Goal: Information Seeking & Learning: Check status

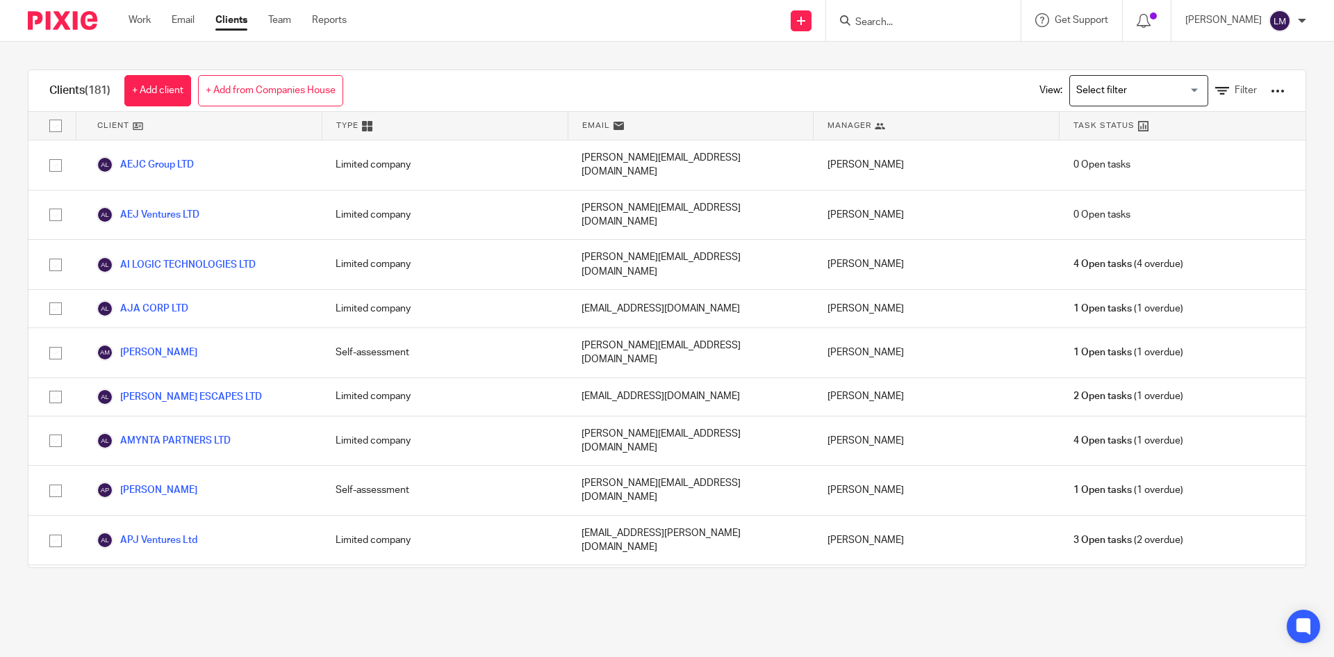
click at [915, 19] on input "Search" at bounding box center [916, 23] width 125 height 13
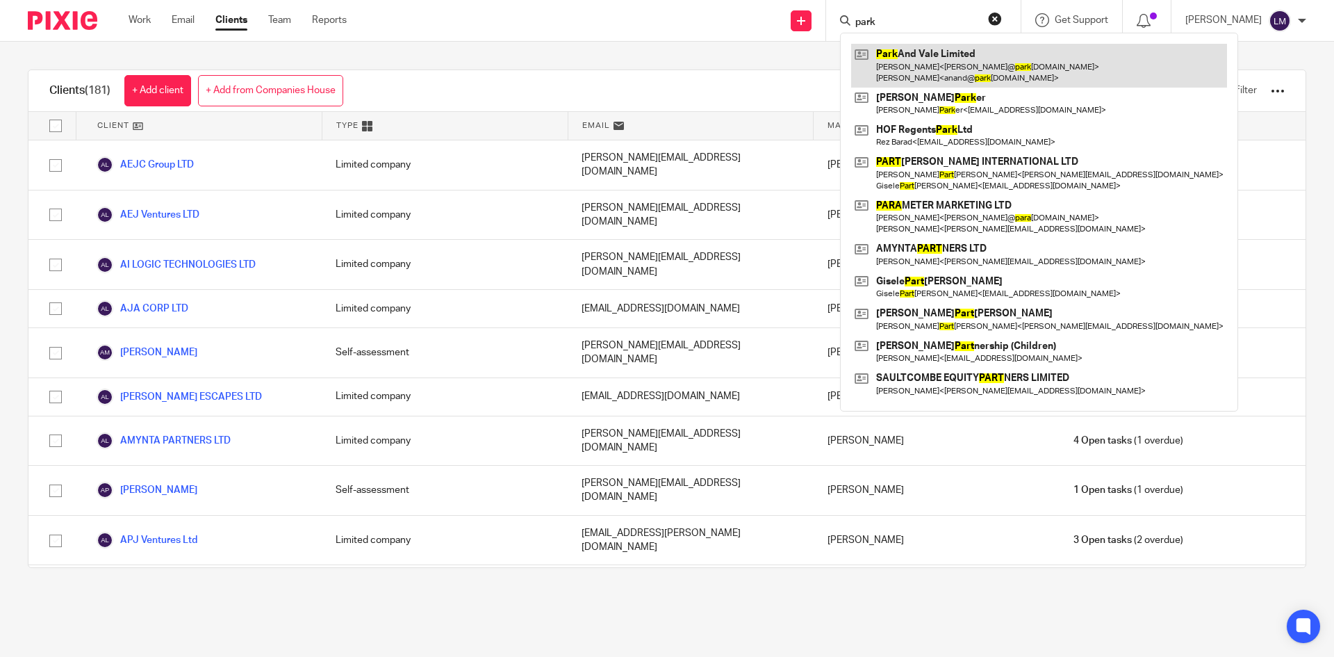
type input "park"
click at [940, 59] on link at bounding box center [1039, 65] width 376 height 43
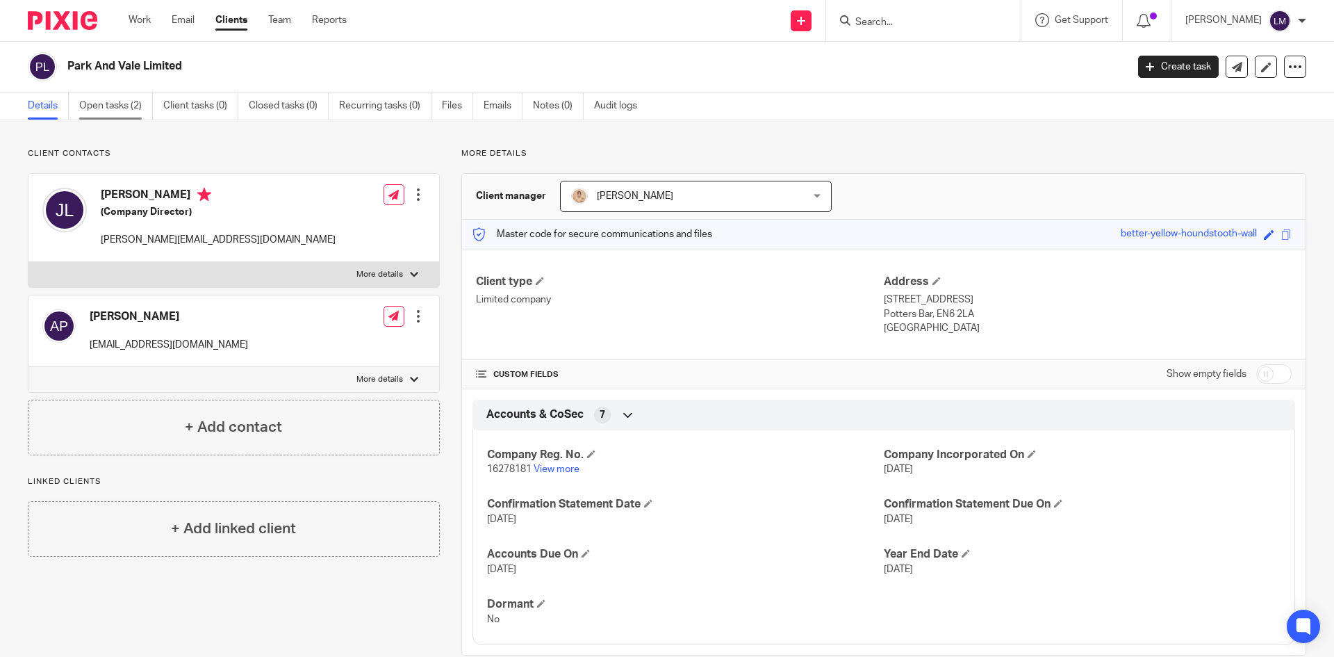
click at [101, 103] on link "Open tasks (2)" at bounding box center [116, 105] width 74 height 27
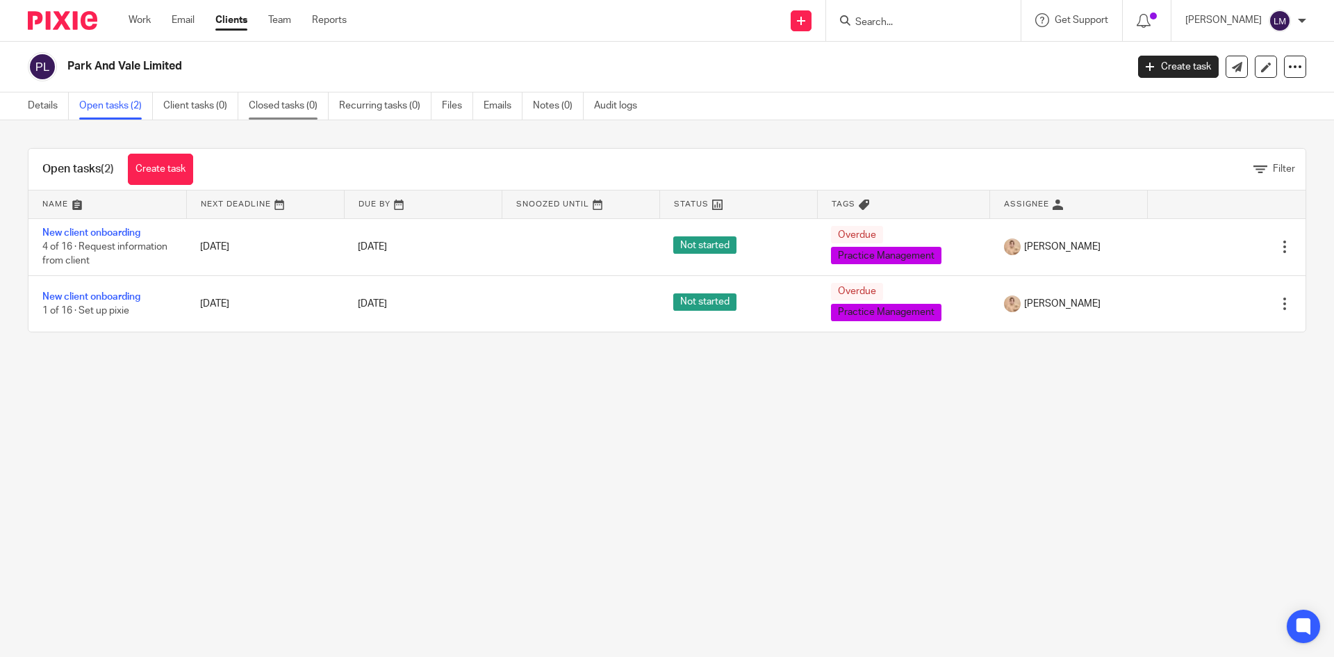
click at [274, 108] on link "Closed tasks (0)" at bounding box center [289, 105] width 80 height 27
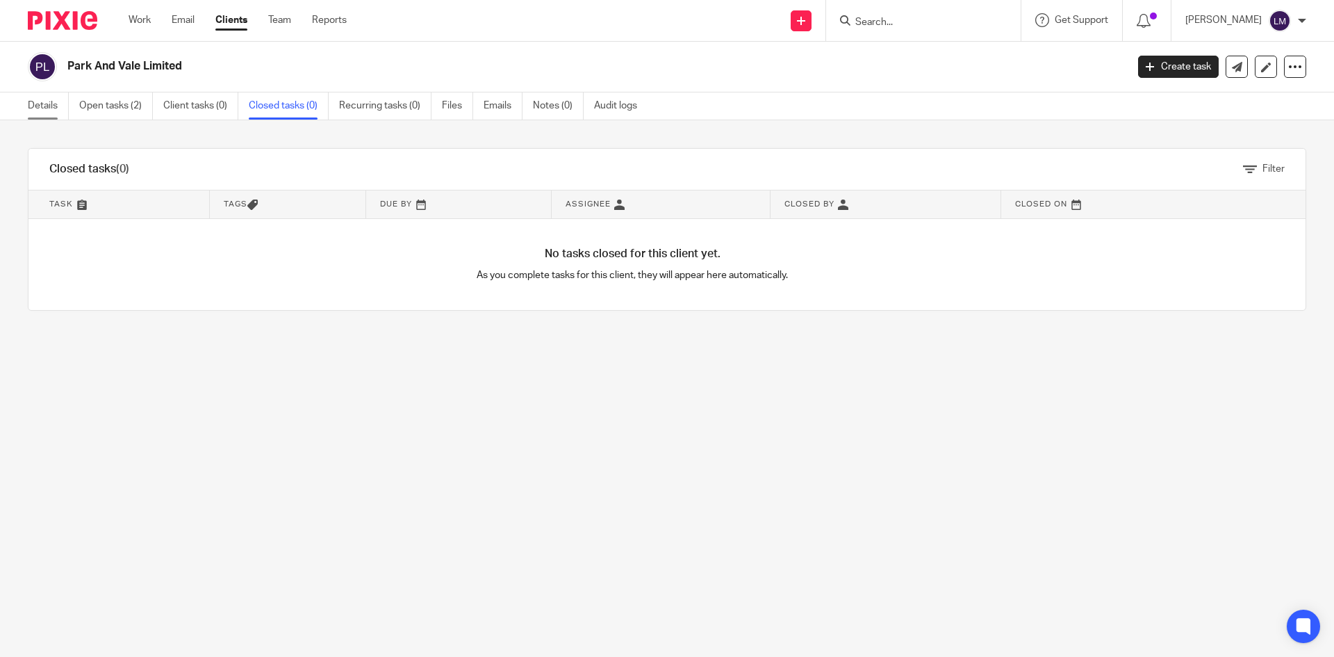
click at [42, 102] on link "Details" at bounding box center [48, 105] width 41 height 27
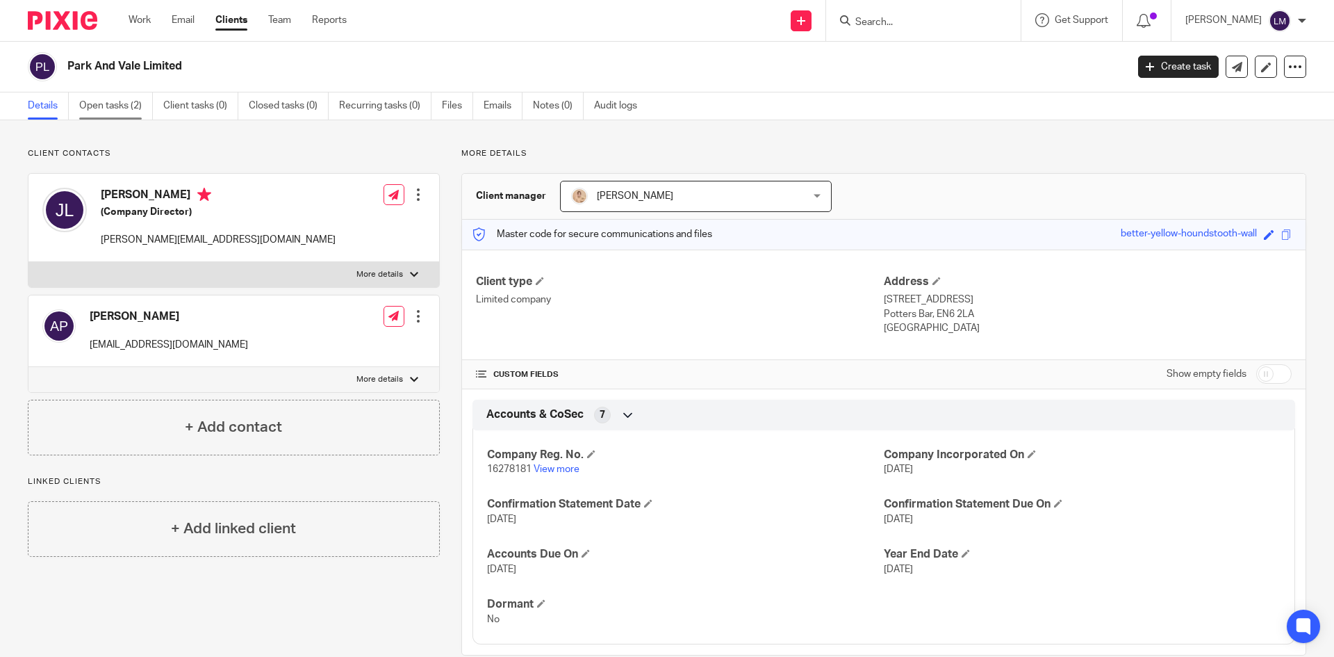
click at [109, 105] on link "Open tasks (2)" at bounding box center [116, 105] width 74 height 27
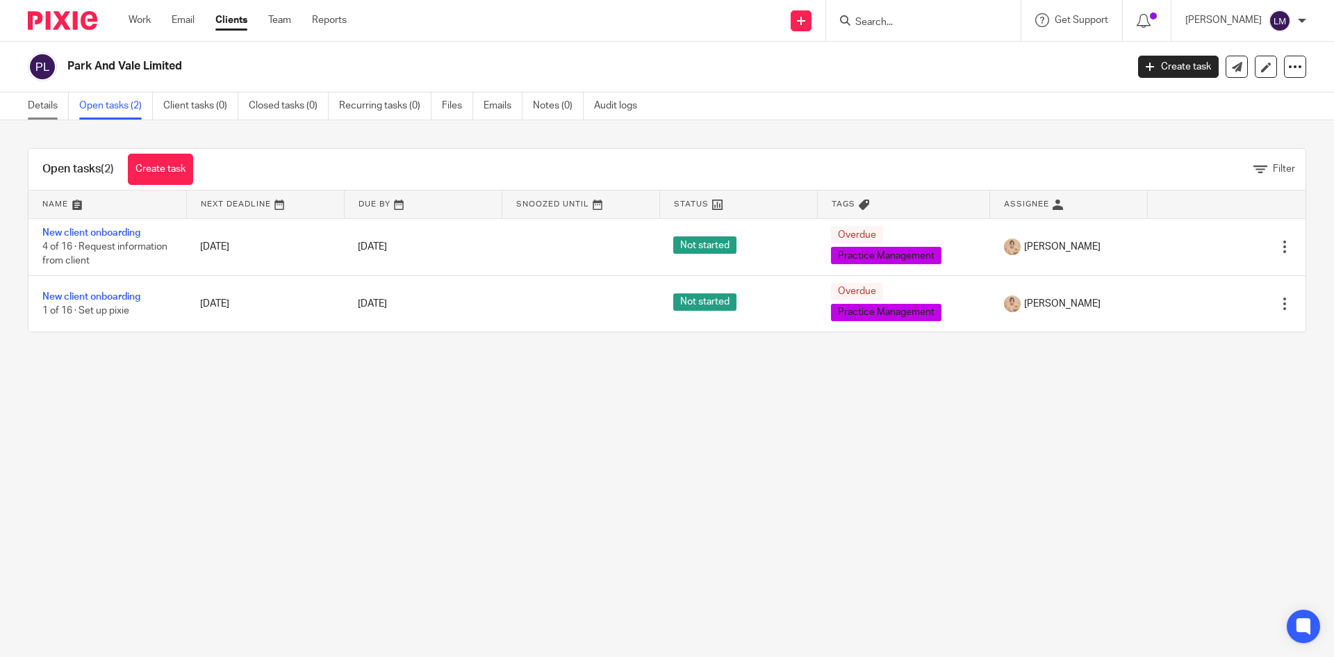
click at [33, 106] on link "Details" at bounding box center [48, 105] width 41 height 27
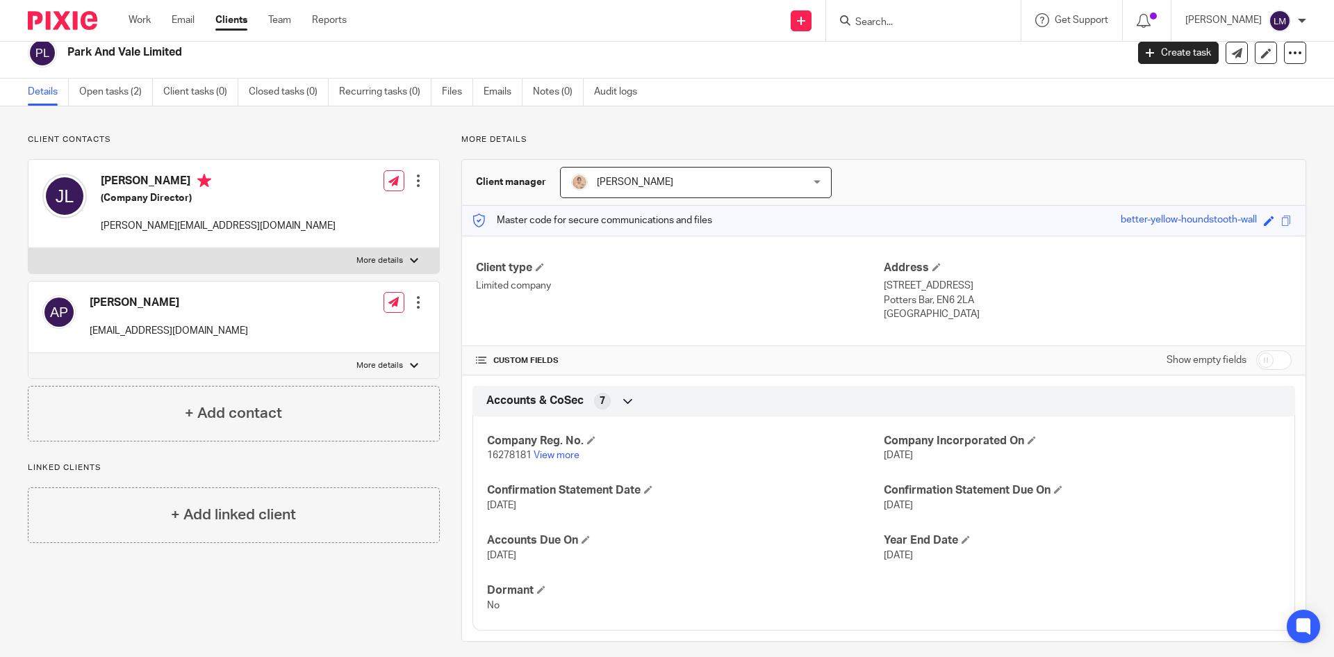
scroll to position [26, 0]
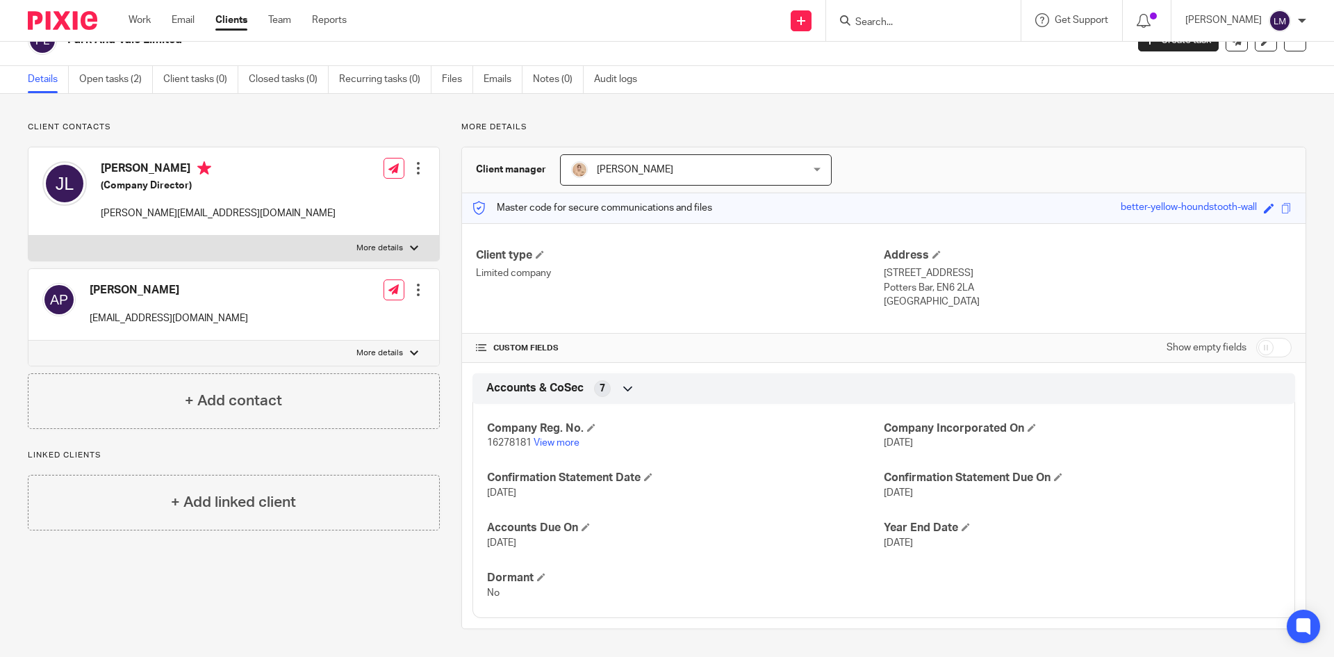
click at [393, 350] on p "More details" at bounding box center [380, 352] width 47 height 11
click at [28, 341] on input "More details" at bounding box center [28, 340] width 1 height 1
checkbox input "true"
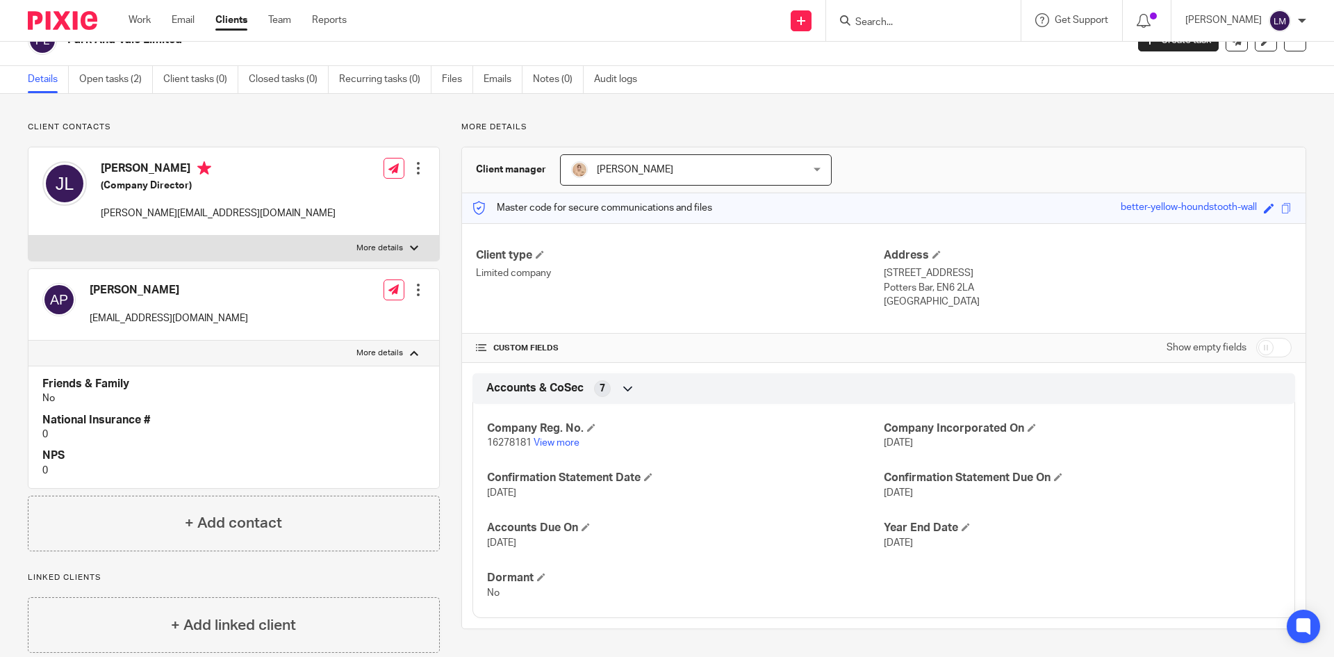
scroll to position [50, 0]
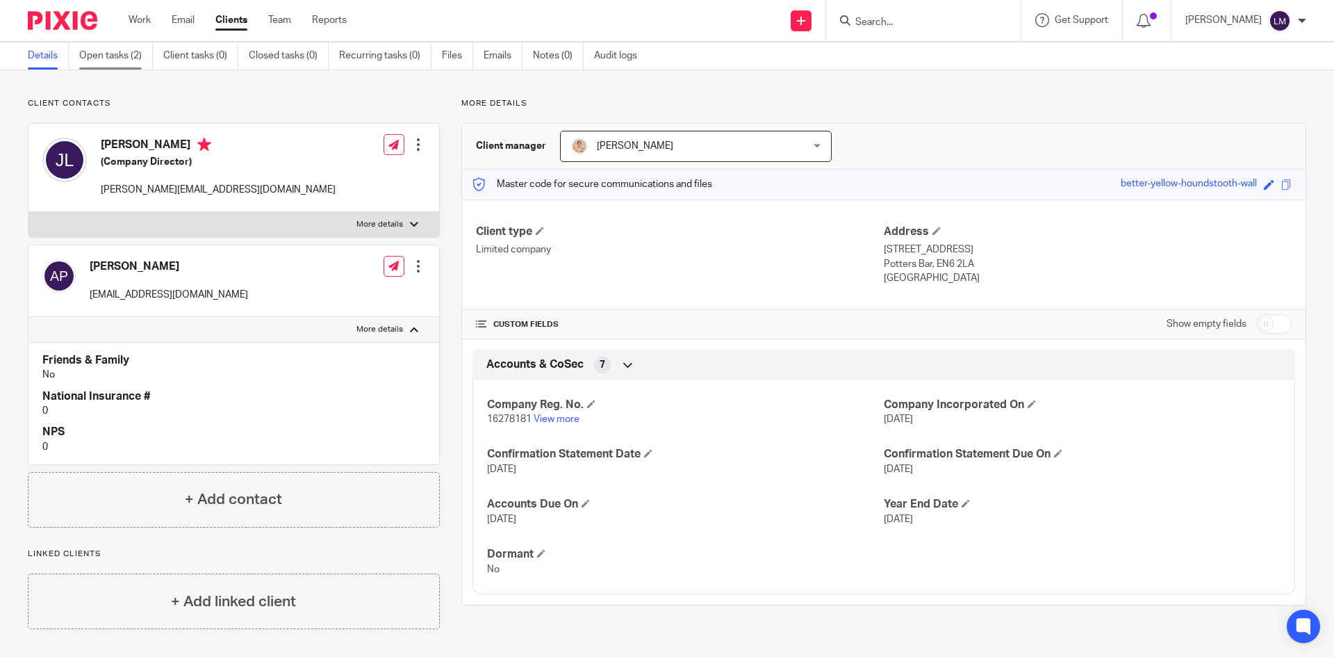
click at [113, 52] on link "Open tasks (2)" at bounding box center [116, 55] width 74 height 27
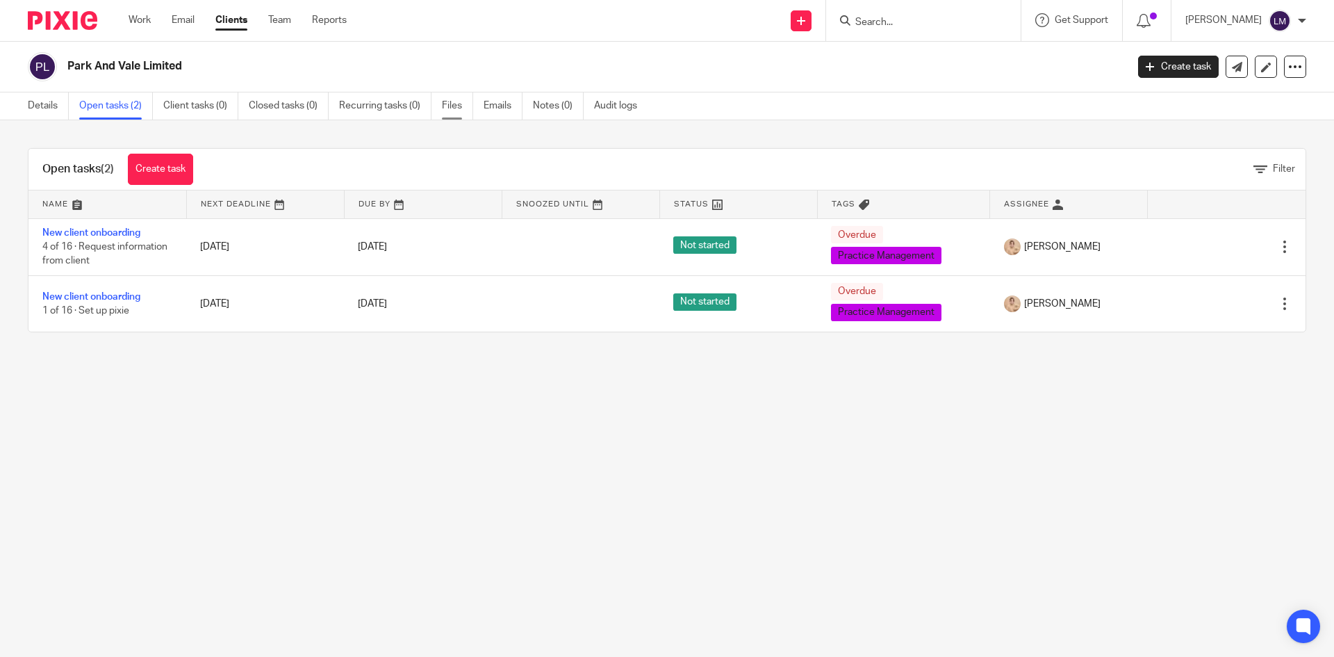
click at [450, 112] on link "Files" at bounding box center [457, 105] width 31 height 27
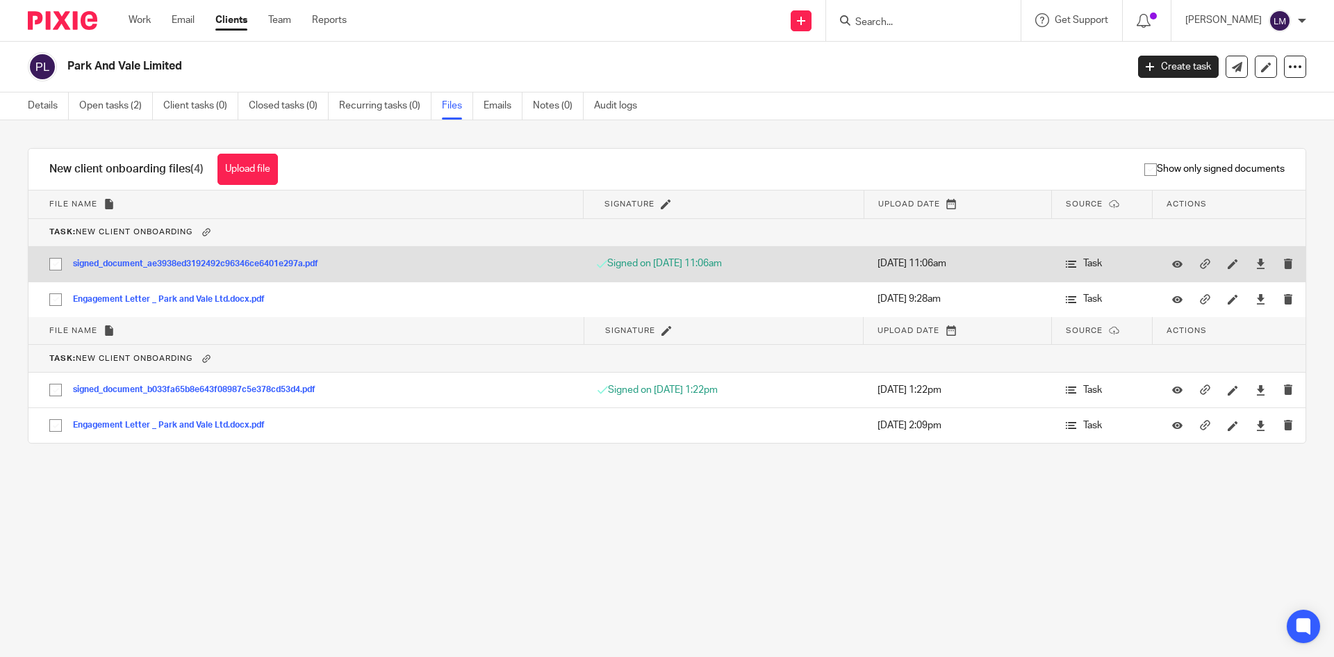
click at [251, 260] on button "signed_document_ae3938ed3192492c96346ce6401e297a.pdf" at bounding box center [201, 264] width 256 height 10
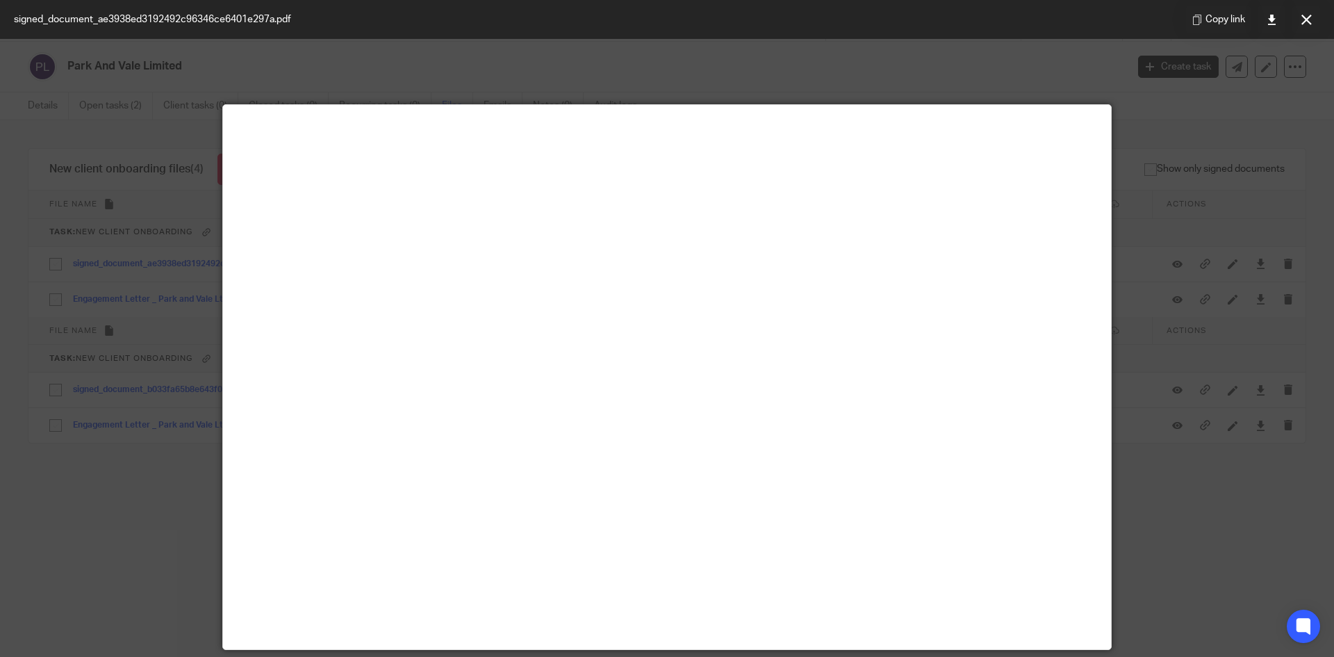
click at [833, 76] on div at bounding box center [667, 328] width 1334 height 657
click at [1241, 587] on div at bounding box center [667, 328] width 1334 height 657
click at [489, 60] on div at bounding box center [667, 328] width 1334 height 657
click at [891, 56] on div at bounding box center [667, 328] width 1334 height 657
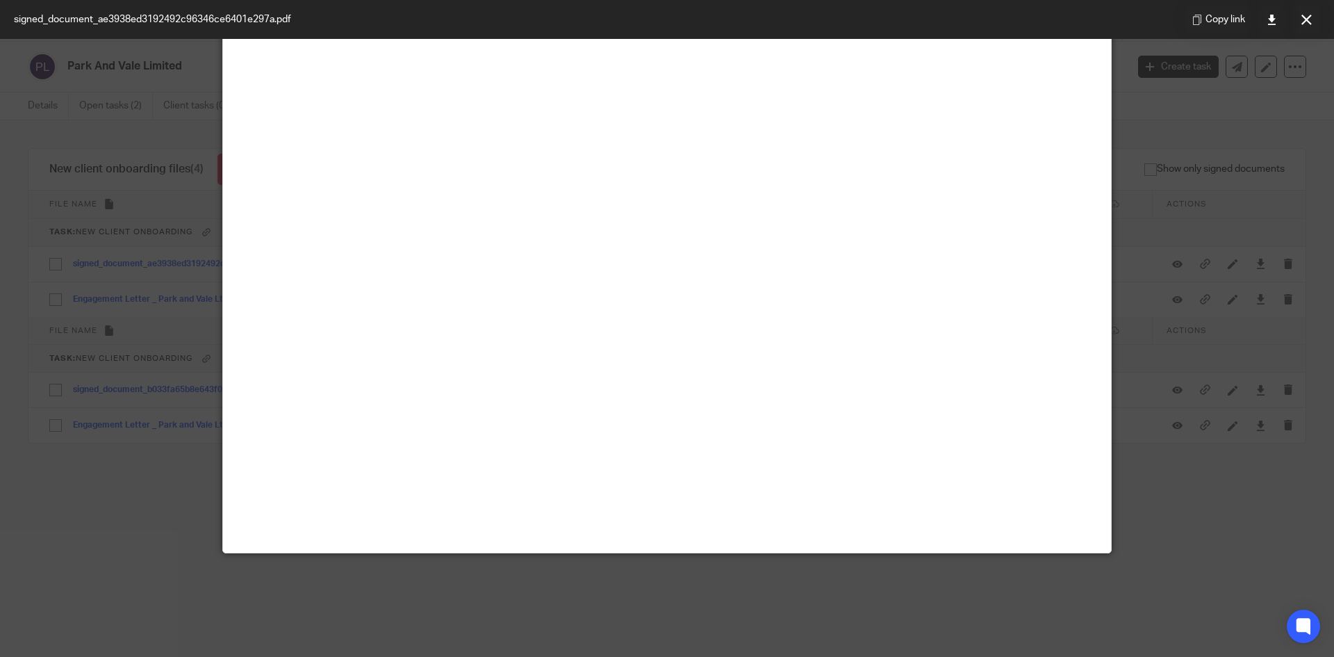
scroll to position [97, 0]
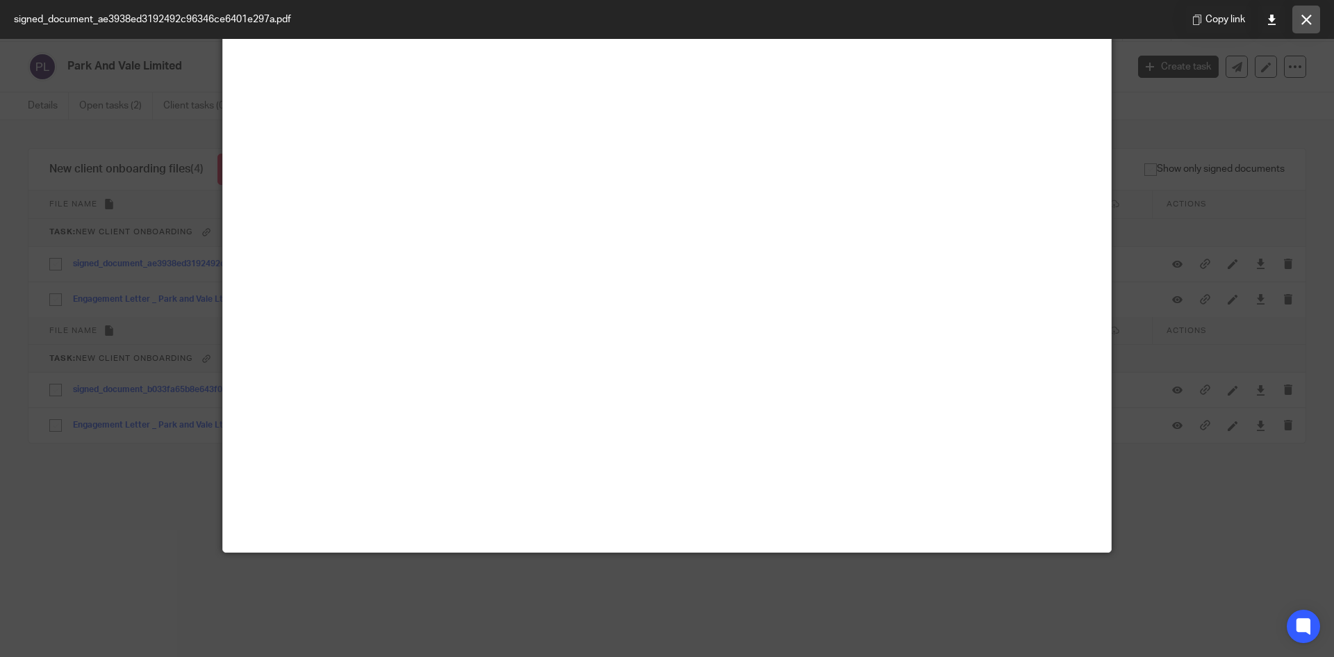
click at [1318, 21] on button at bounding box center [1307, 20] width 28 height 28
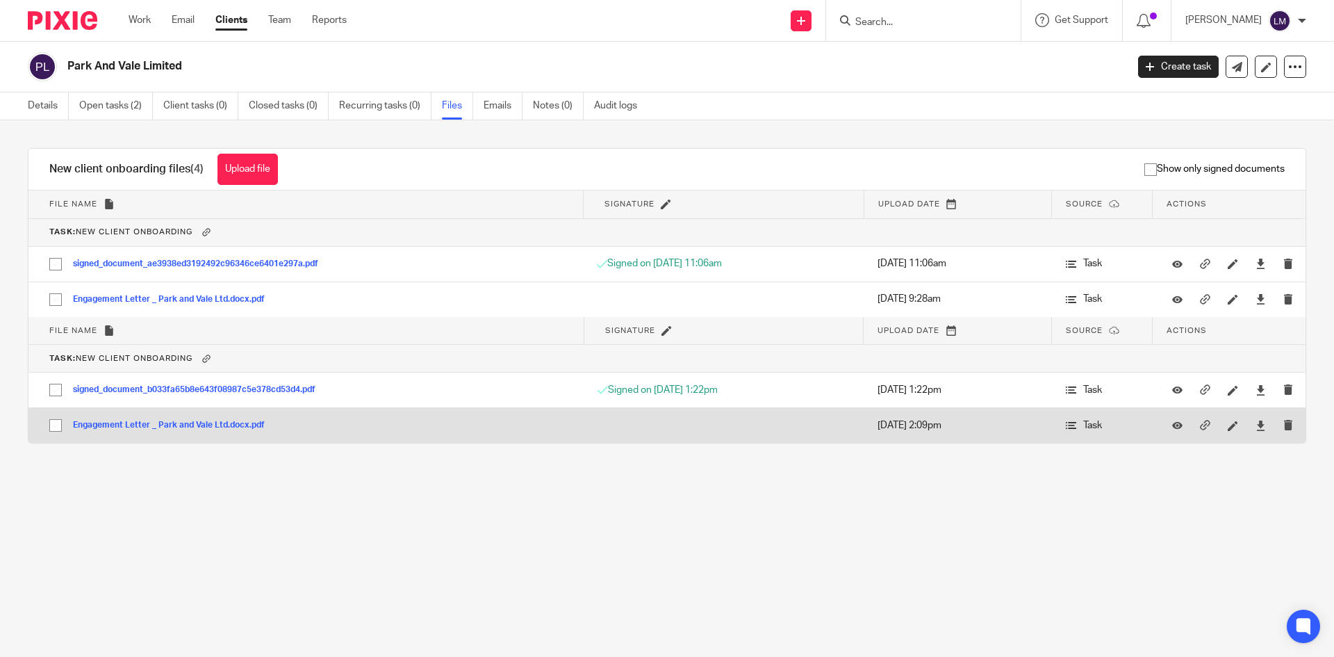
click at [116, 426] on button "Engagement Letter _ Park and Vale Ltd.docx.pdf" at bounding box center [174, 425] width 202 height 10
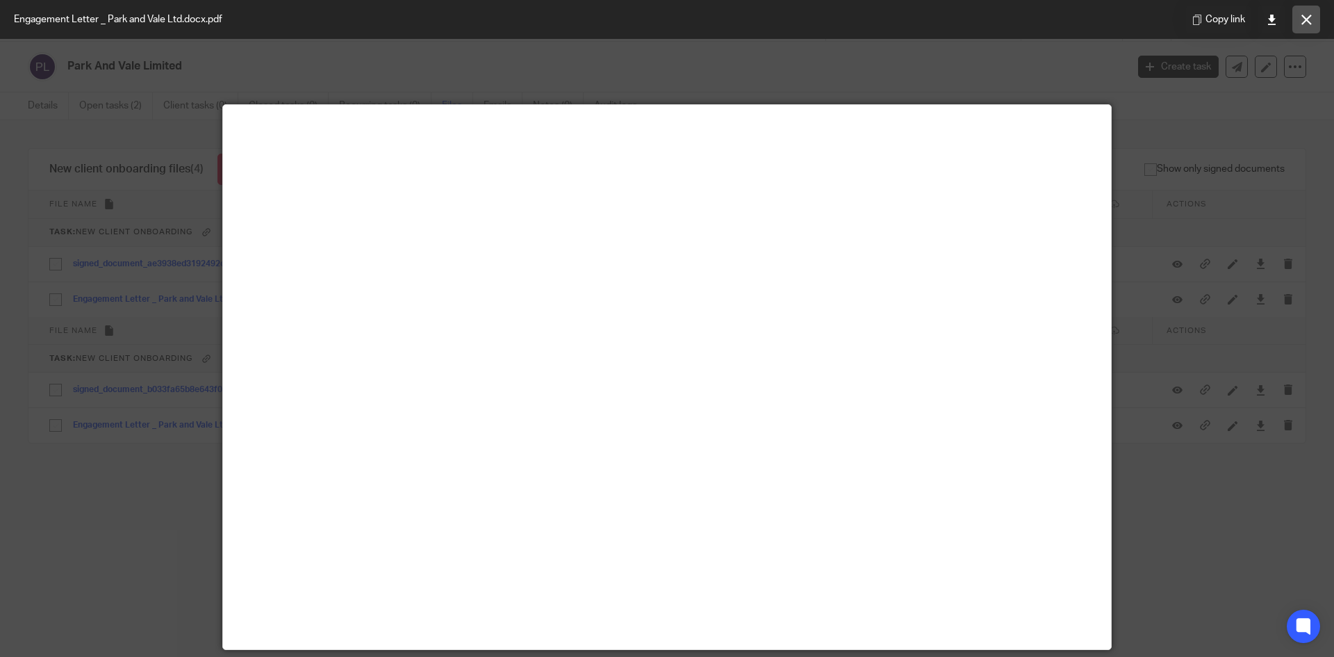
click at [1313, 13] on button at bounding box center [1307, 20] width 28 height 28
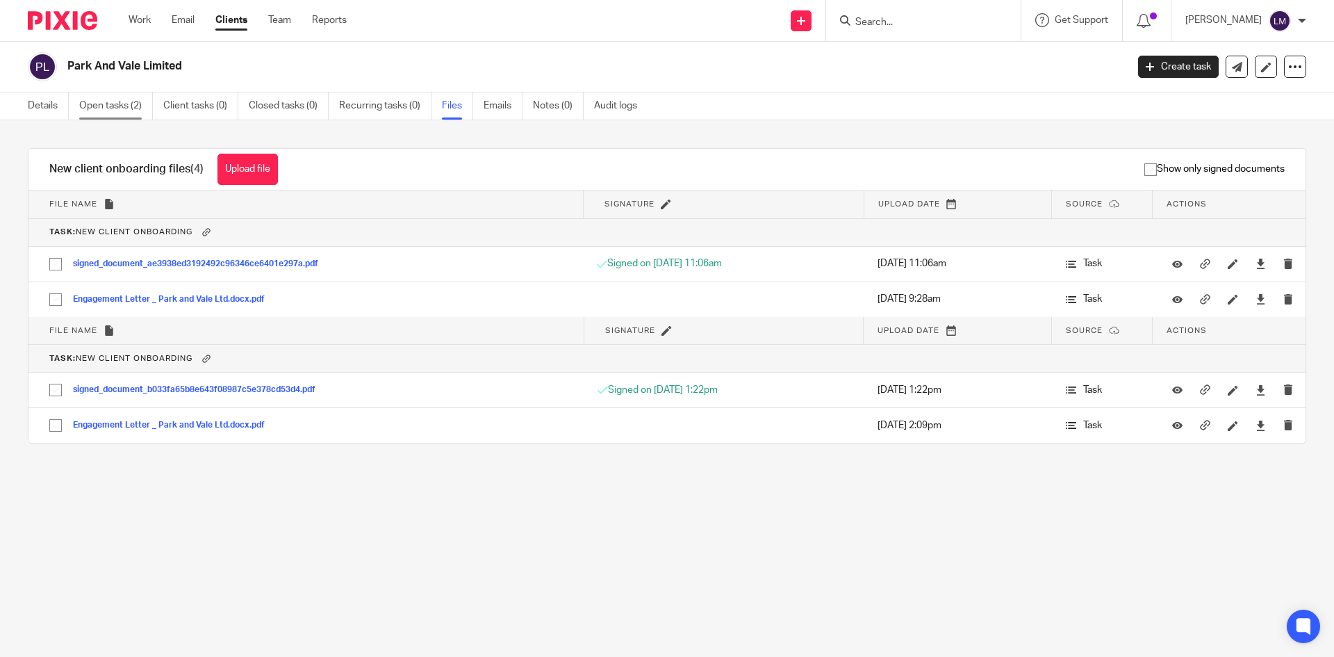
click at [118, 104] on link "Open tasks (2)" at bounding box center [116, 105] width 74 height 27
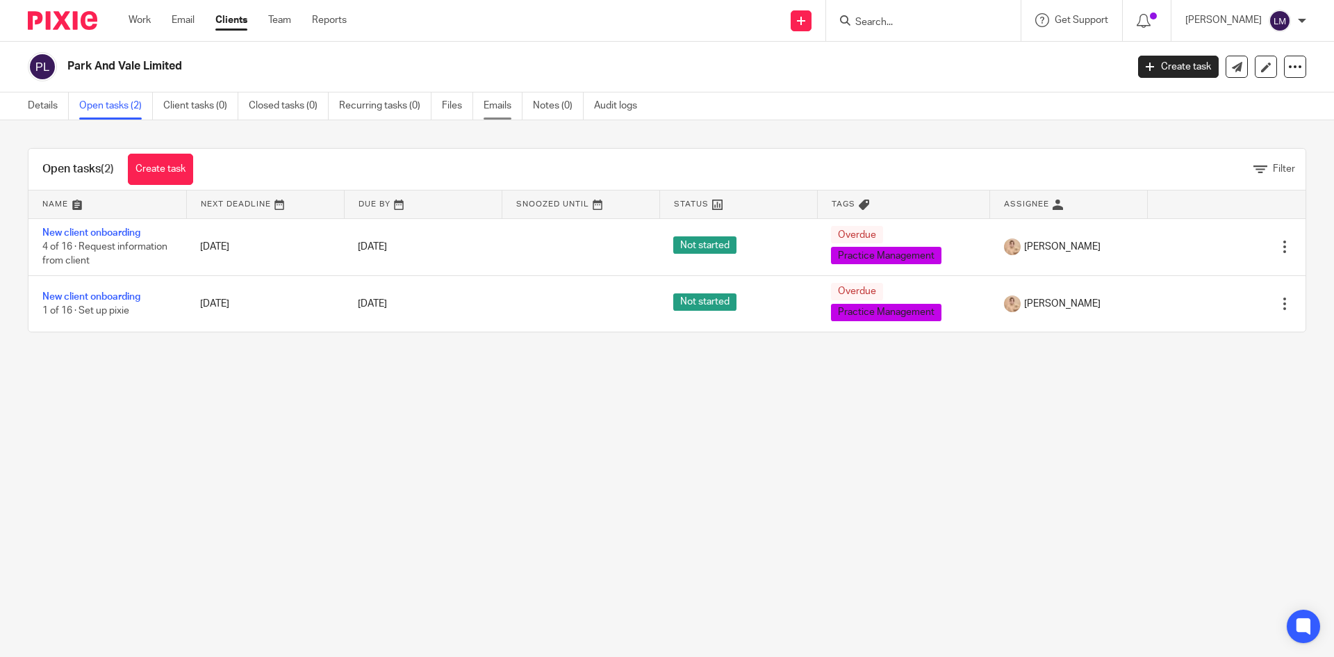
click at [504, 110] on link "Emails" at bounding box center [503, 105] width 39 height 27
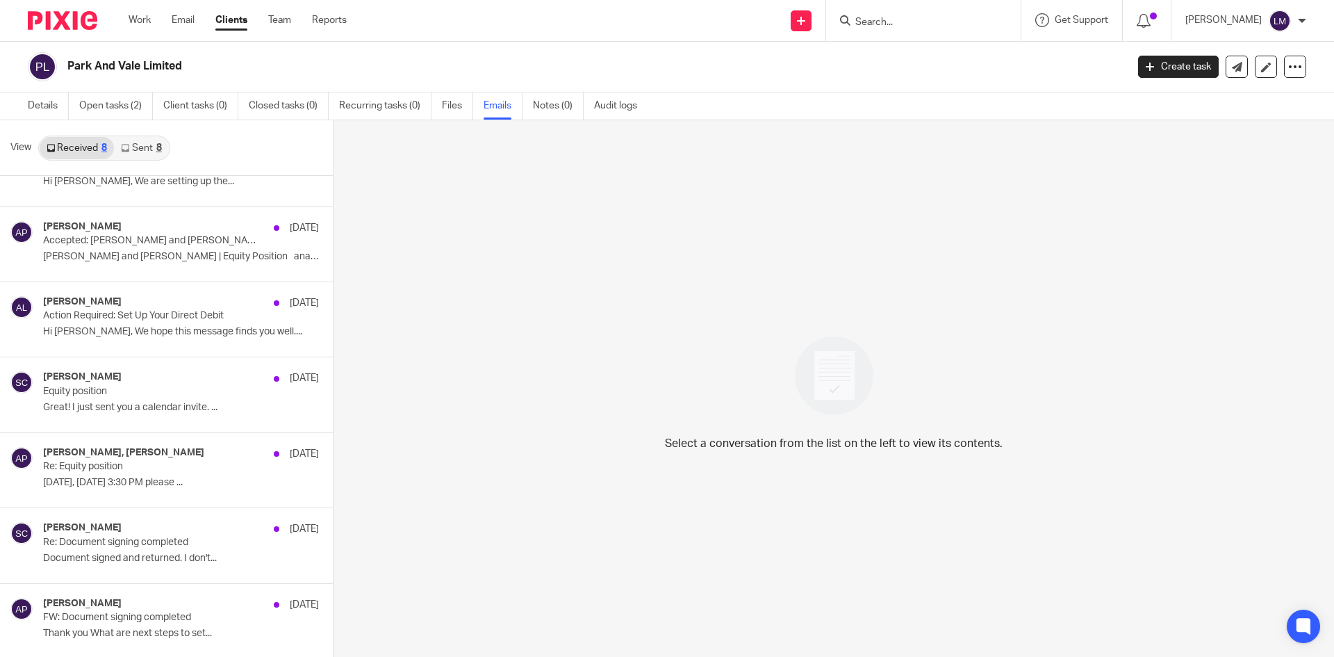
scroll to position [2, 0]
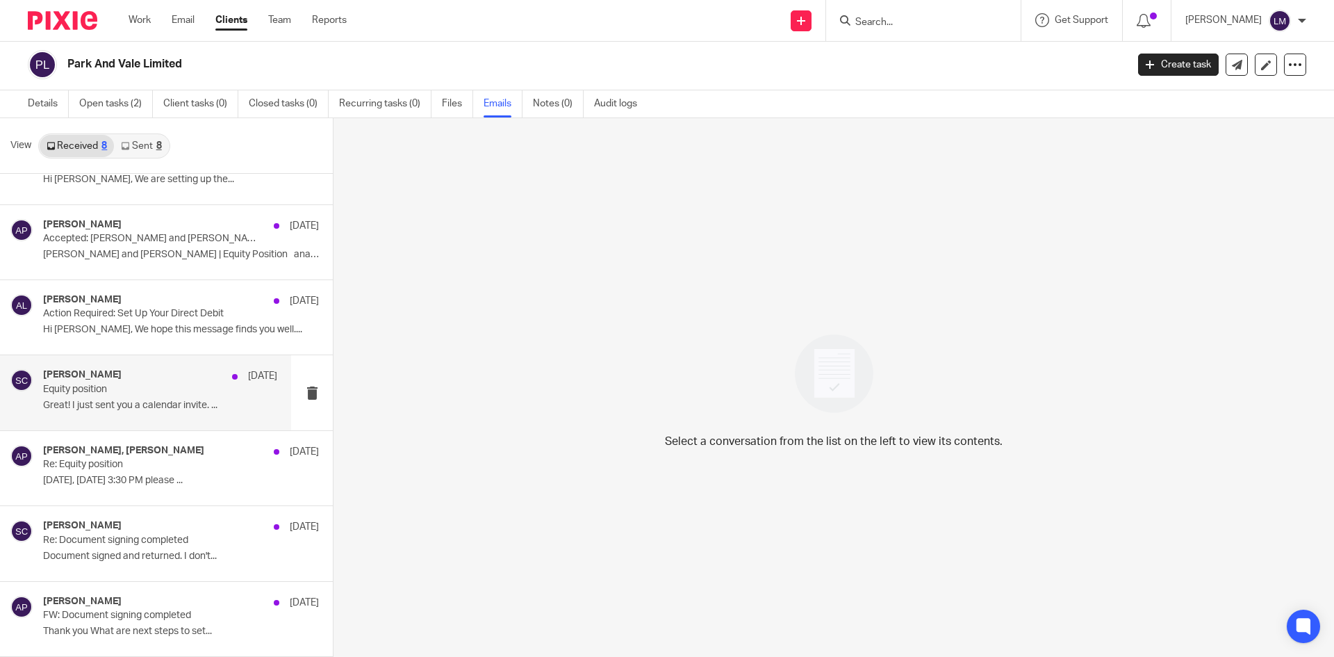
click at [127, 376] on div "[PERSON_NAME] [DATE]" at bounding box center [160, 376] width 234 height 14
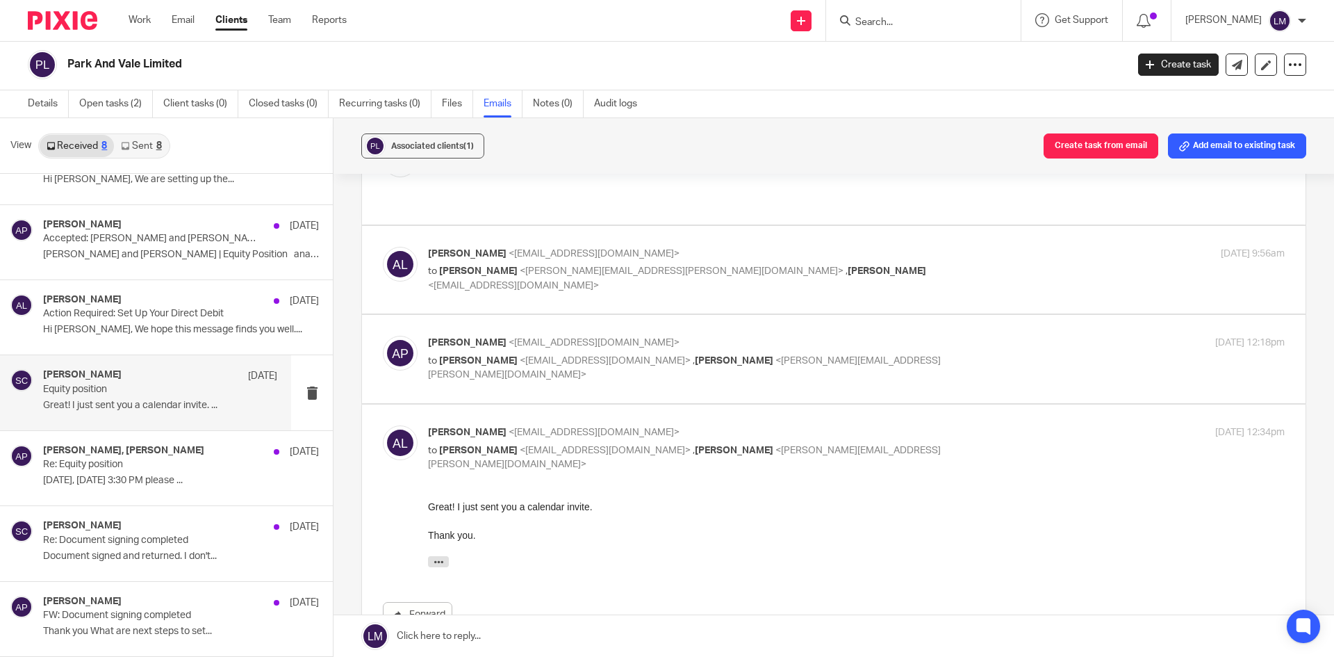
scroll to position [323, 0]
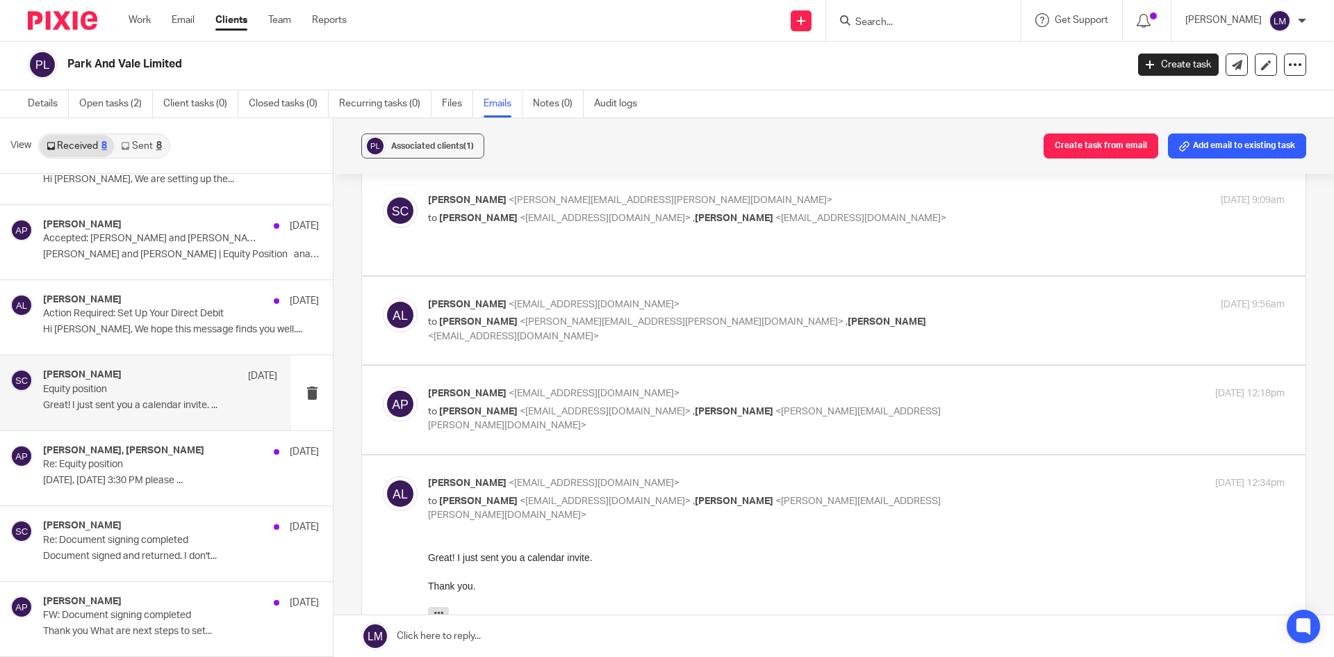
click at [505, 425] on label at bounding box center [834, 410] width 944 height 88
click at [383, 386] on input "checkbox" at bounding box center [382, 386] width 1 height 1
checkbox input "true"
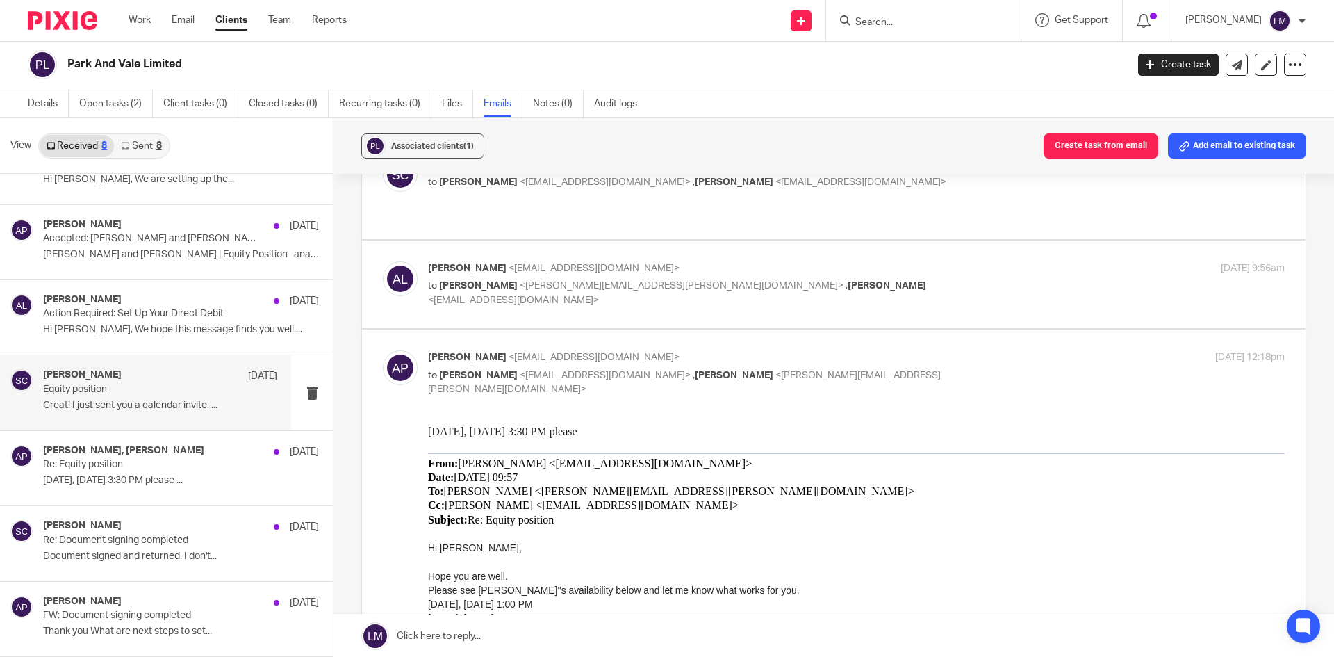
scroll to position [254, 0]
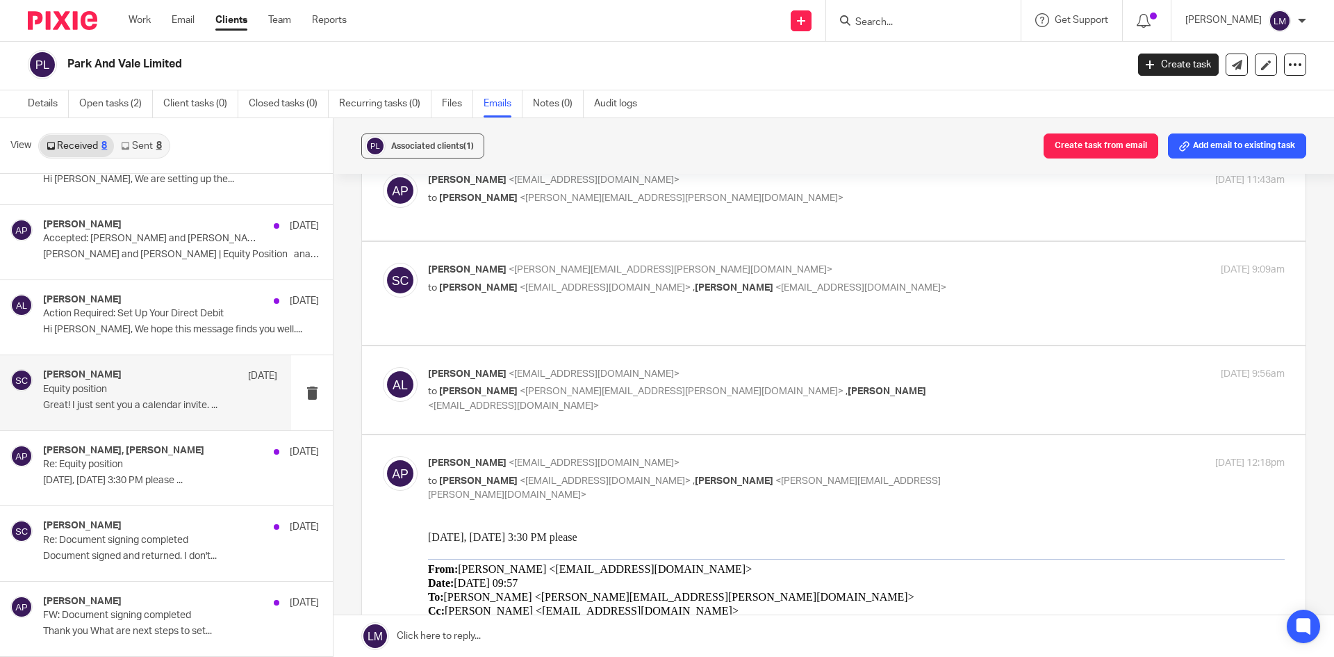
click at [145, 391] on p "Equity position" at bounding box center [137, 390] width 188 height 12
click at [128, 458] on div "[PERSON_NAME], [PERSON_NAME] [DATE]" at bounding box center [160, 452] width 234 height 14
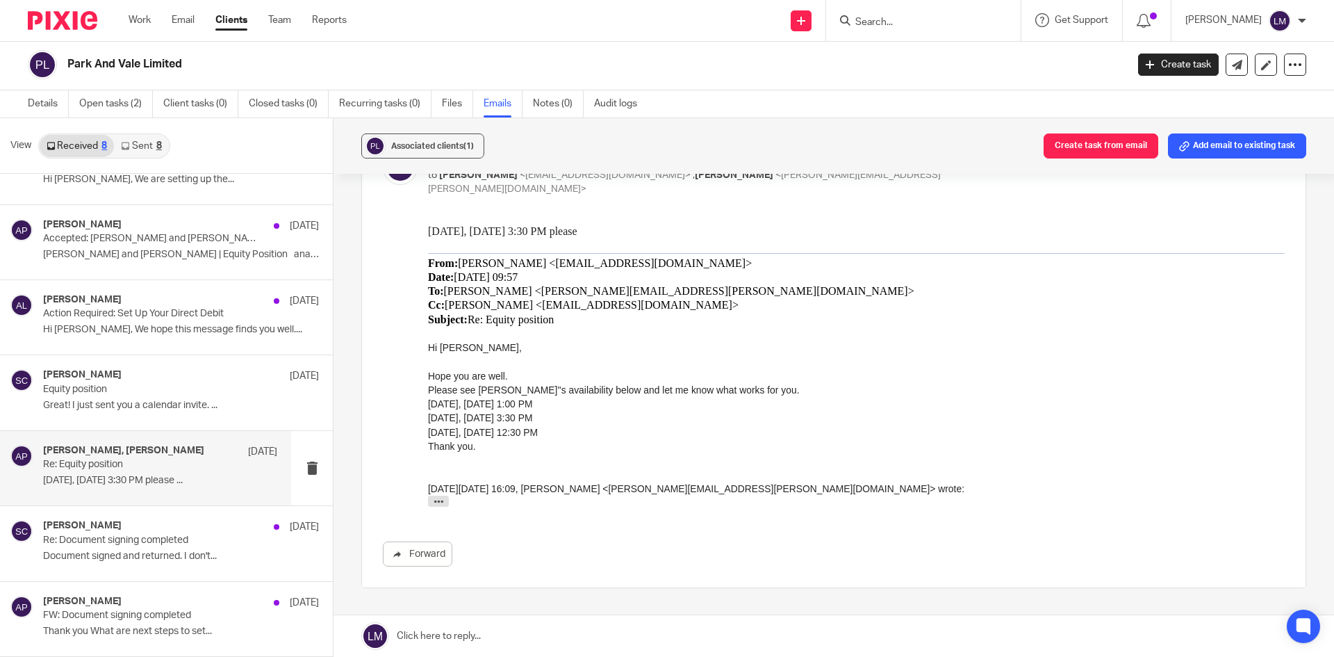
scroll to position [278, 0]
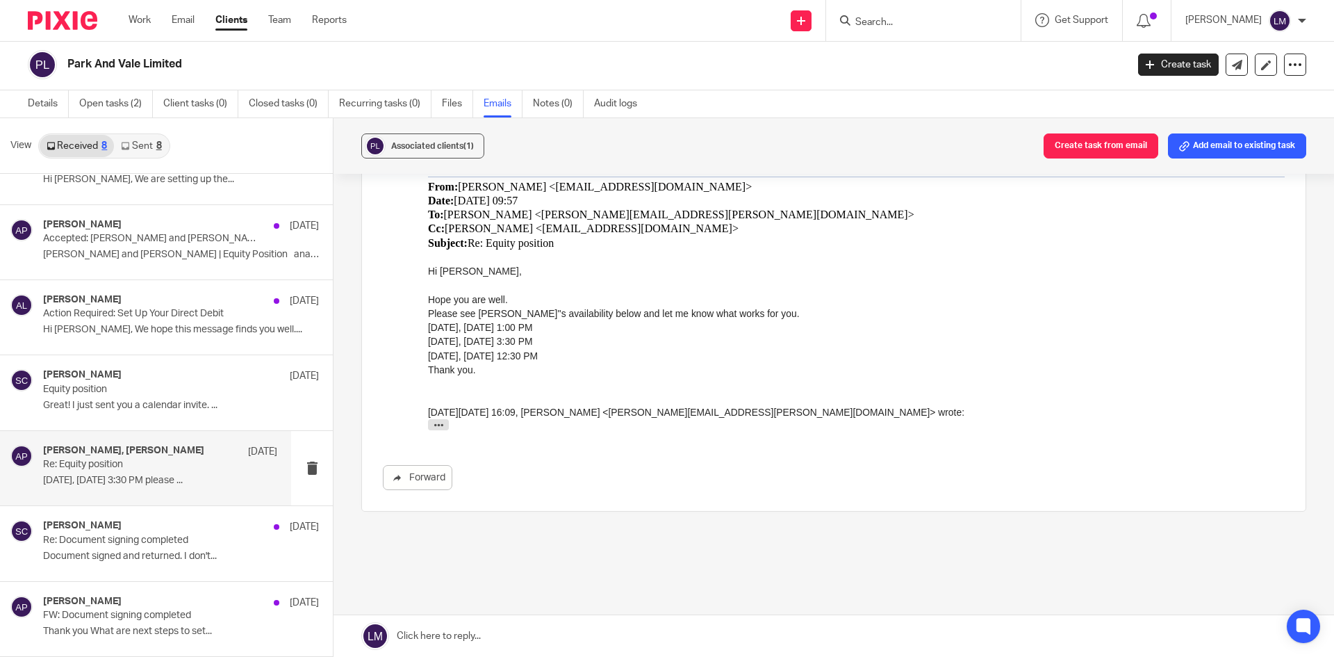
click at [173, 450] on div "[PERSON_NAME], [PERSON_NAME] [DATE]" at bounding box center [160, 452] width 234 height 14
click at [145, 525] on div "[PERSON_NAME] [DATE]" at bounding box center [160, 527] width 234 height 14
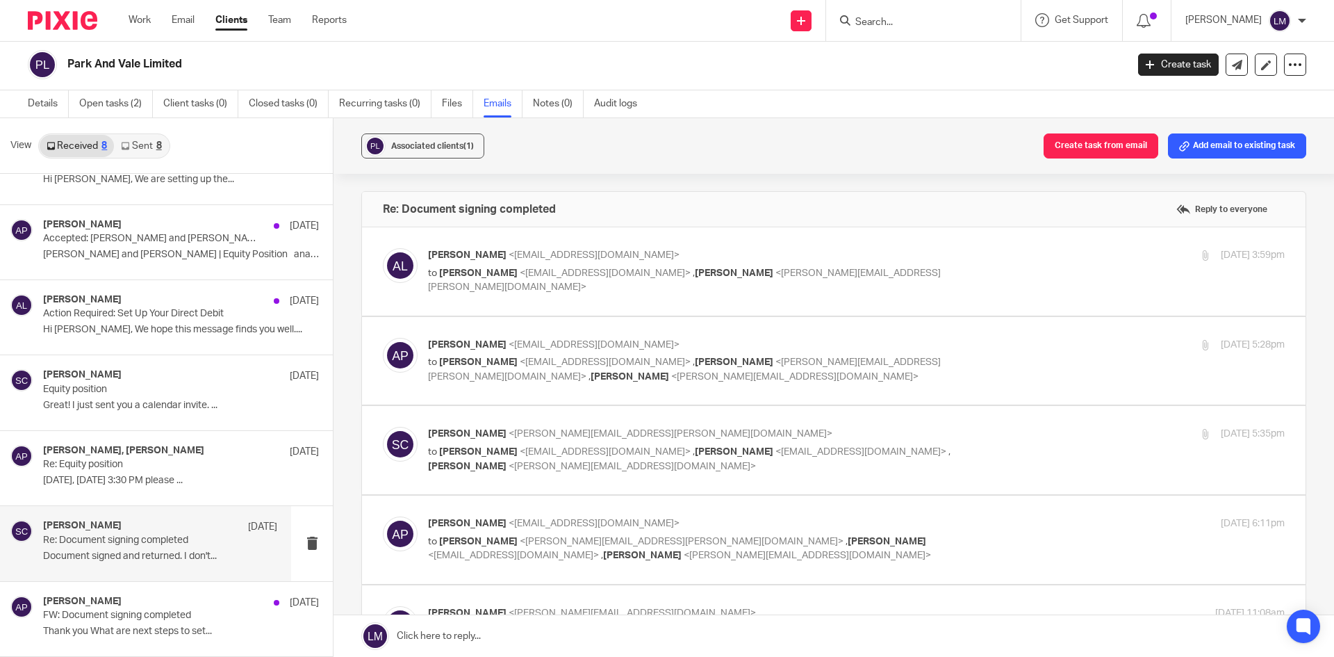
scroll to position [0, 0]
click at [140, 619] on p "FW: Document signing completed" at bounding box center [137, 615] width 188 height 12
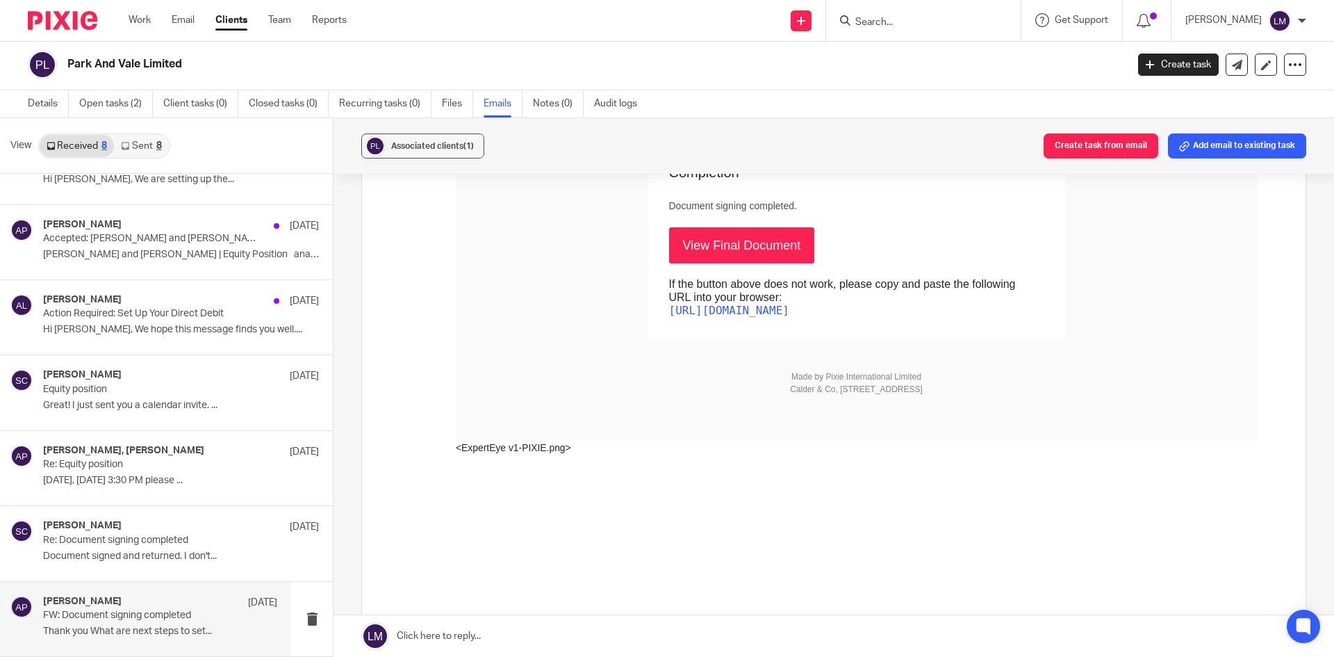
scroll to position [347, 0]
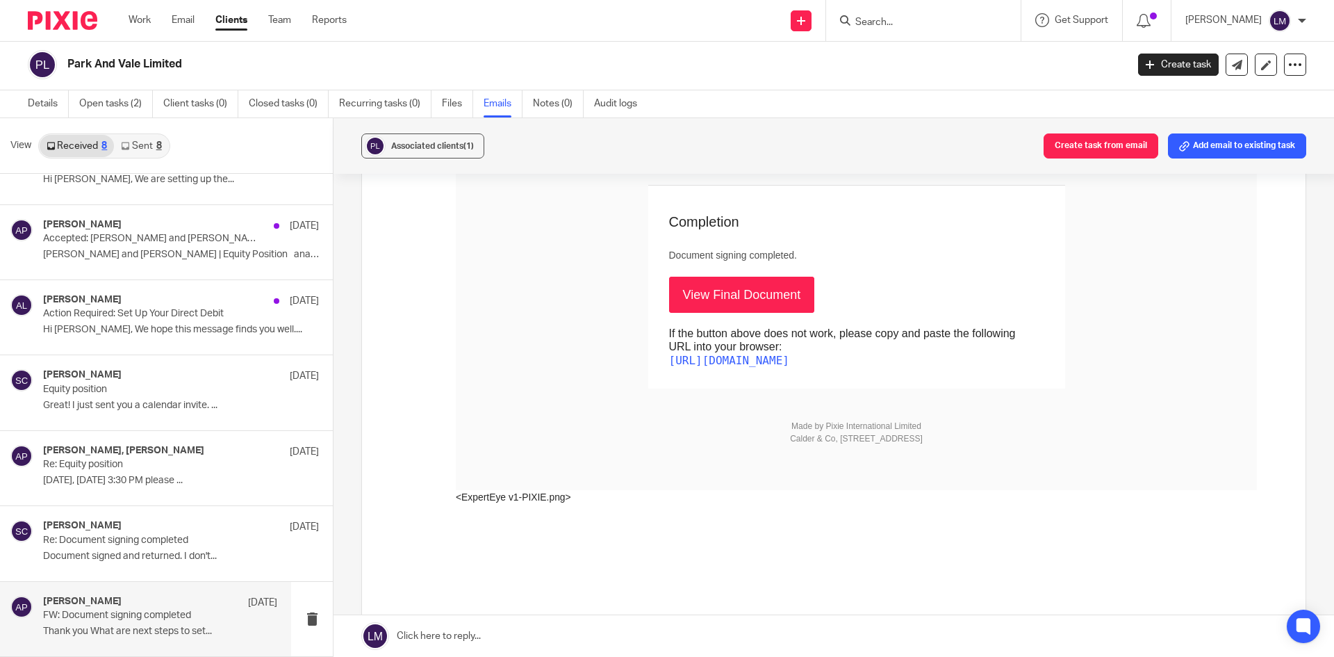
click at [121, 625] on p "Thank you What are next steps to set..." at bounding box center [160, 631] width 234 height 12
click at [136, 554] on p "Document signed and returned. I don't..." at bounding box center [160, 556] width 234 height 12
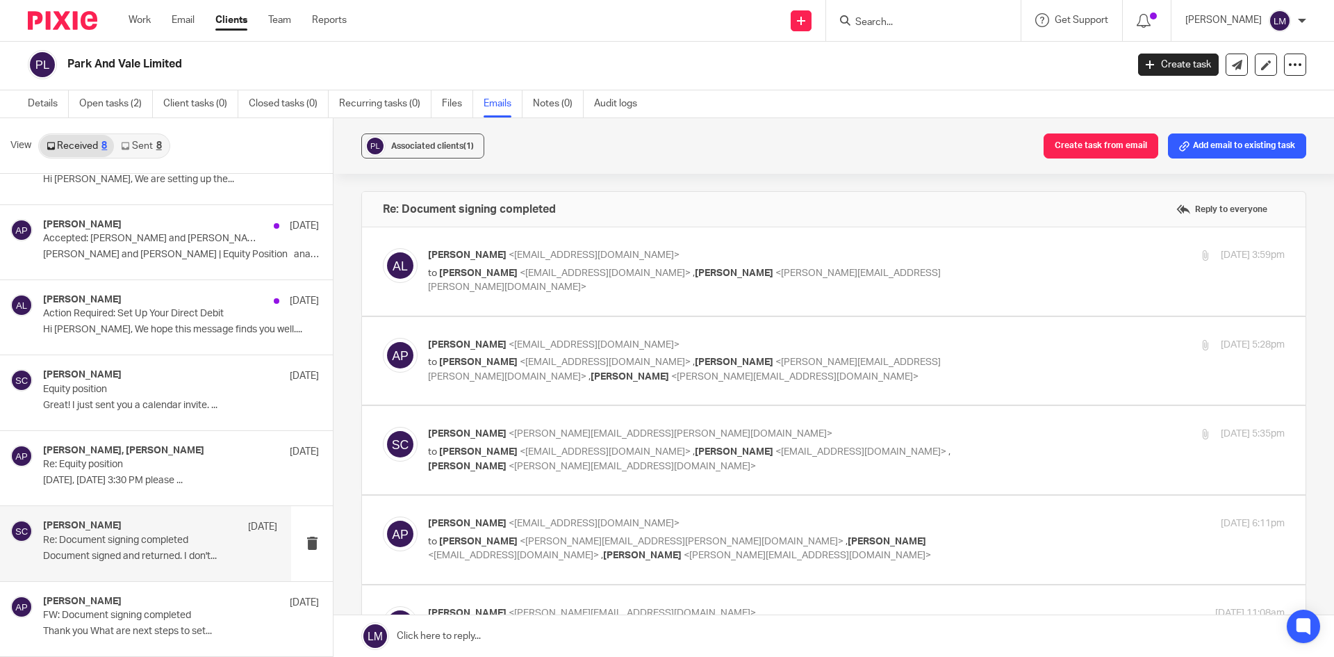
scroll to position [0, 0]
click at [151, 612] on p "FW: Document signing completed" at bounding box center [137, 615] width 188 height 12
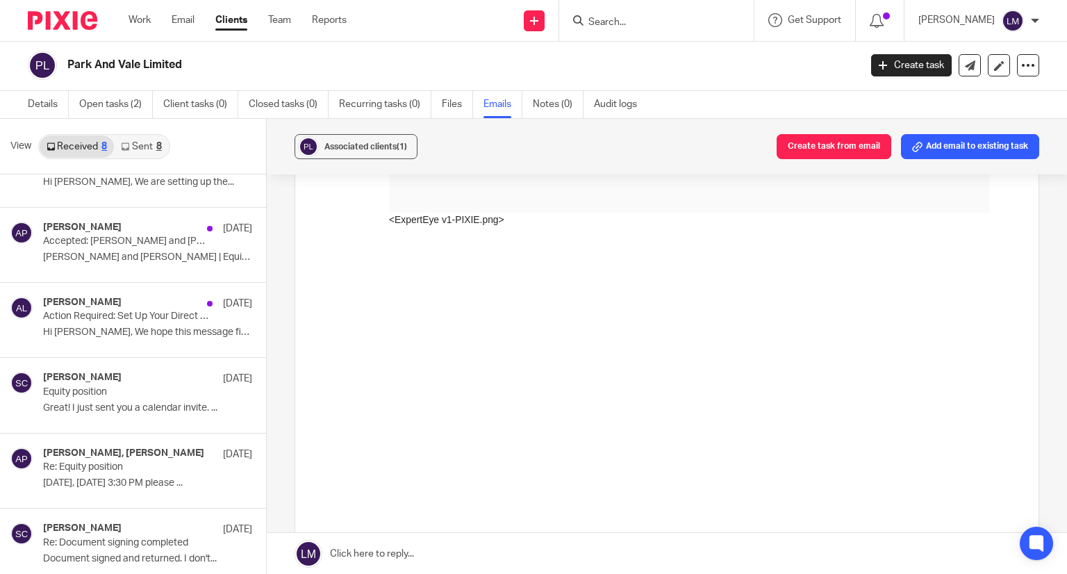
scroll to position [417, 0]
